Goal: Navigation & Orientation: Find specific page/section

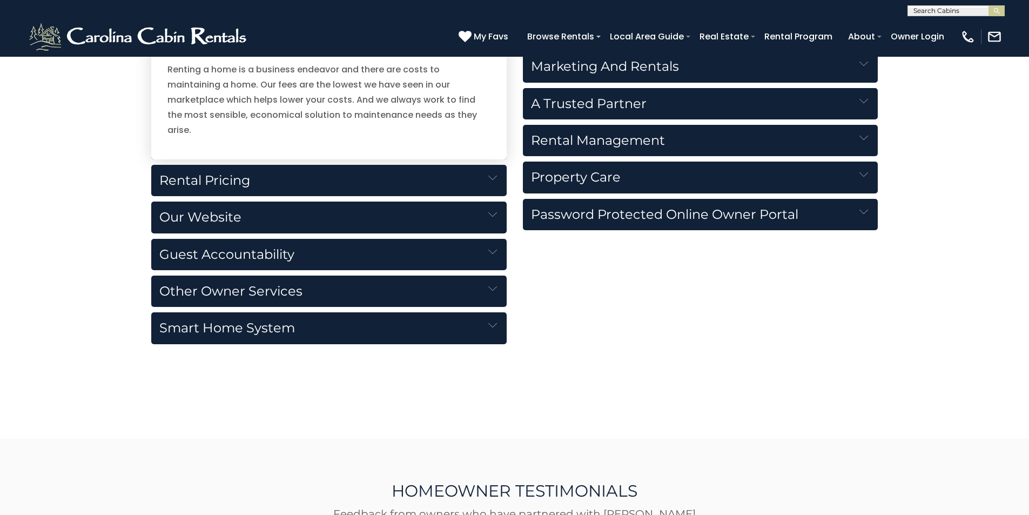
scroll to position [1260, 0]
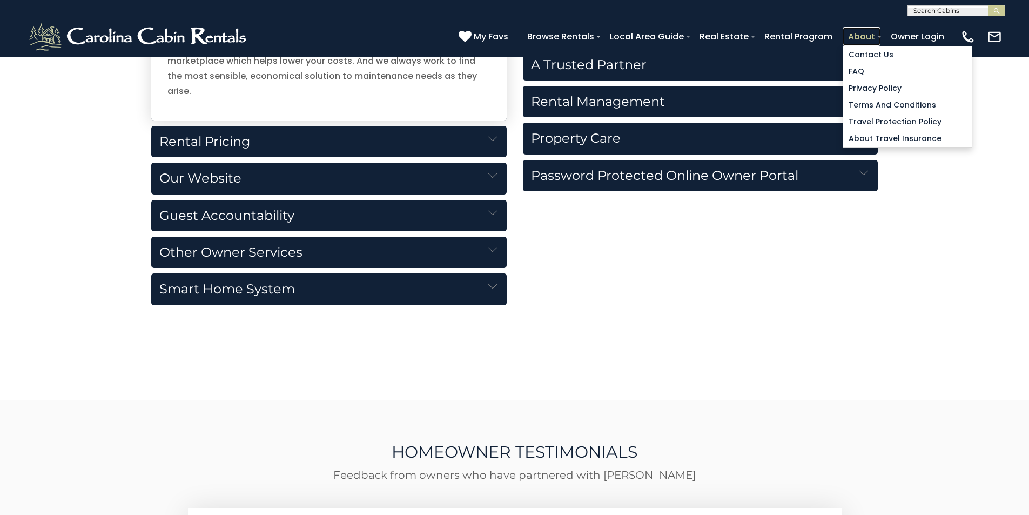
click at [881, 32] on link "About" at bounding box center [862, 36] width 38 height 19
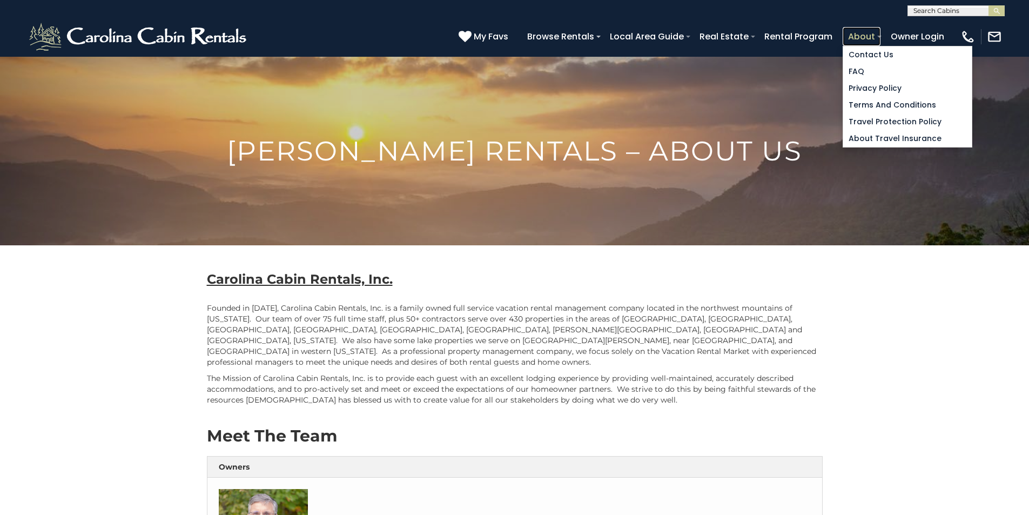
click at [881, 32] on link "About" at bounding box center [862, 36] width 38 height 19
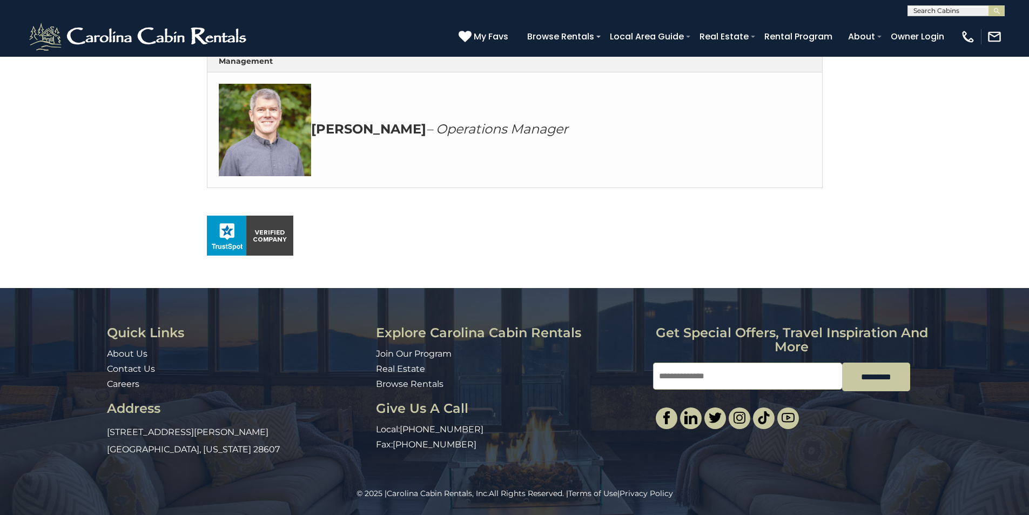
scroll to position [626, 0]
click at [672, 512] on div "© 2025 | Carolina Cabin Rentals, Inc. All Rights Reserved. | Terms of Use | Pri…" at bounding box center [514, 501] width 1029 height 27
click at [995, 7] on img "submit" at bounding box center [997, 11] width 8 height 8
